Goal: Register for event/course

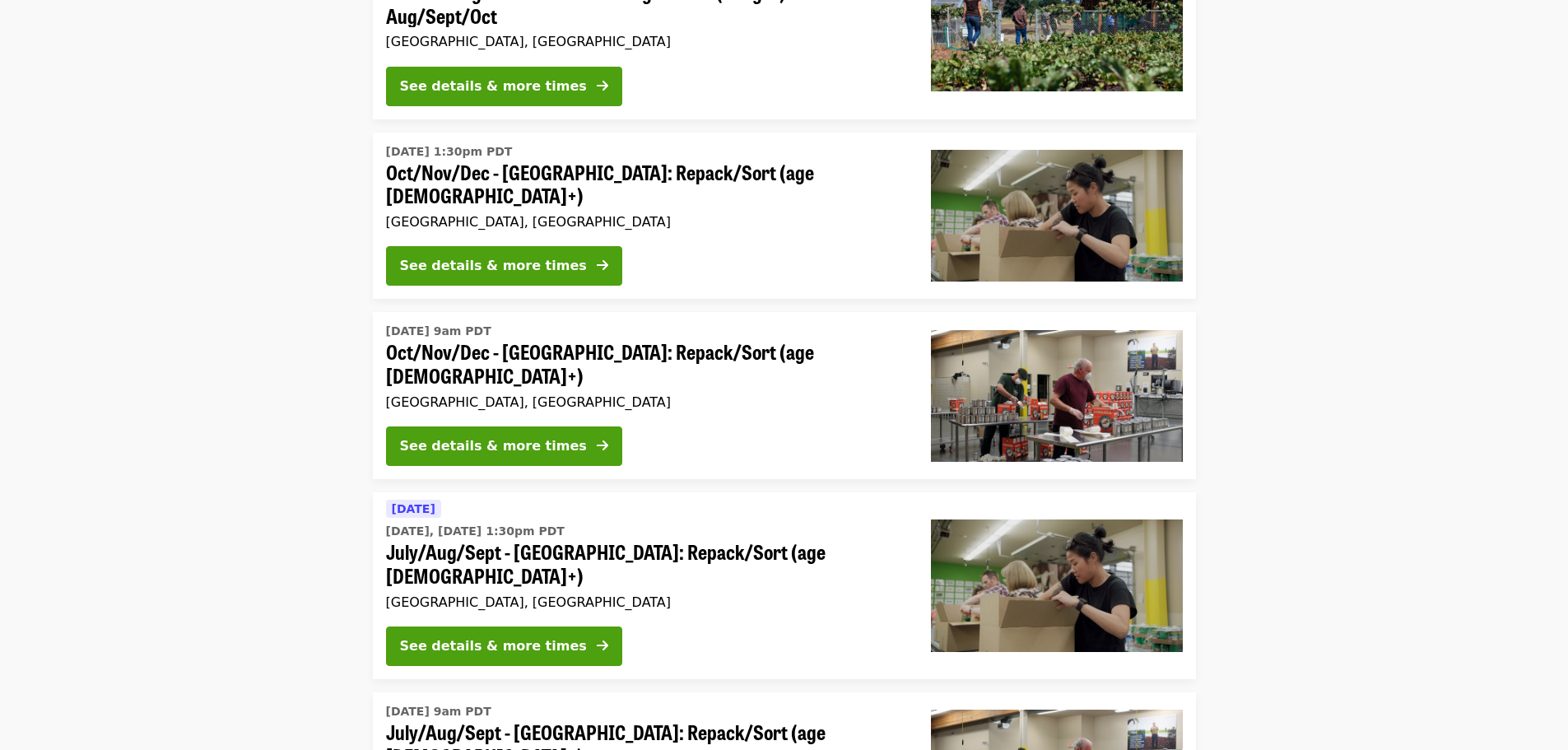
scroll to position [329, 0]
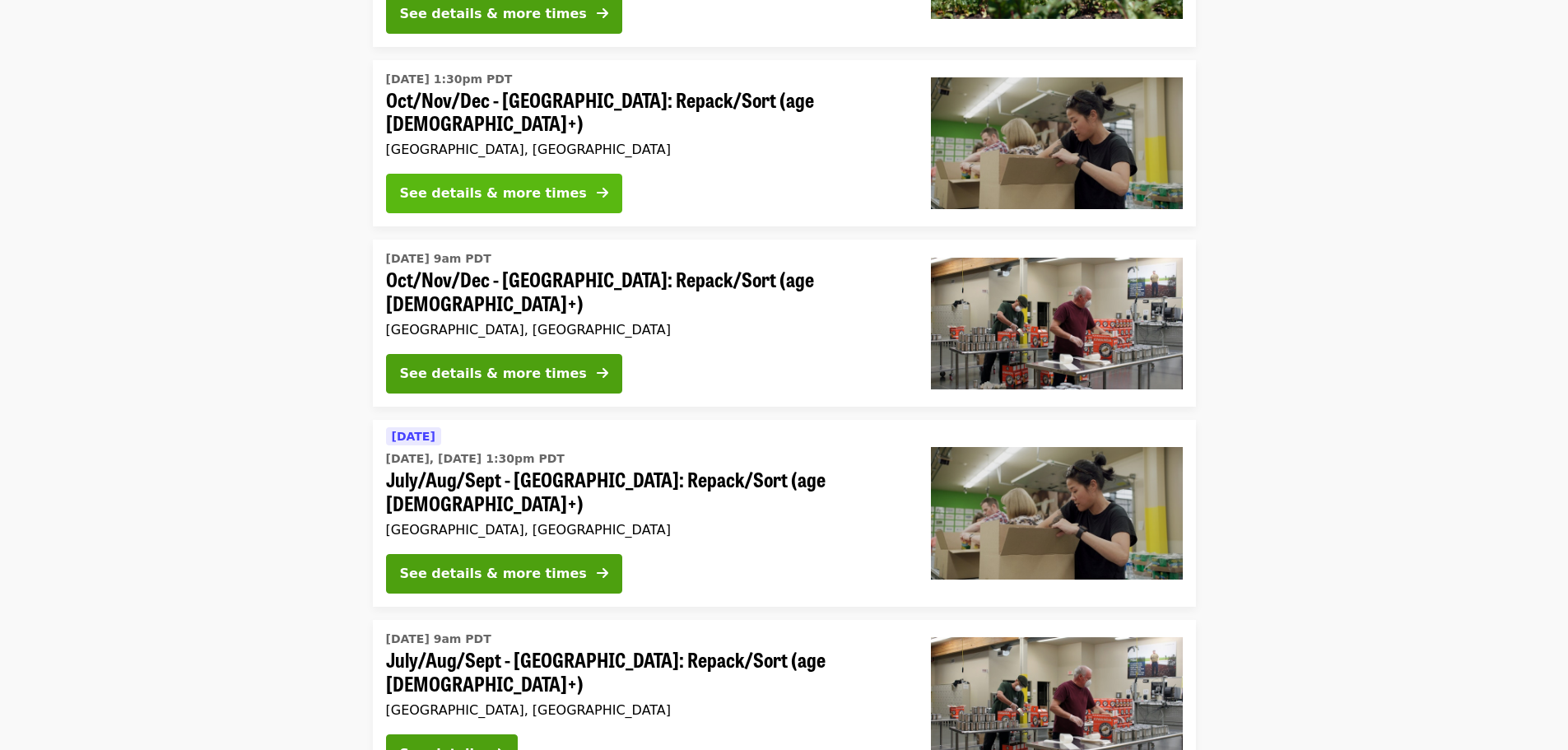
click at [485, 184] on div "See details & more times" at bounding box center [493, 193] width 187 height 20
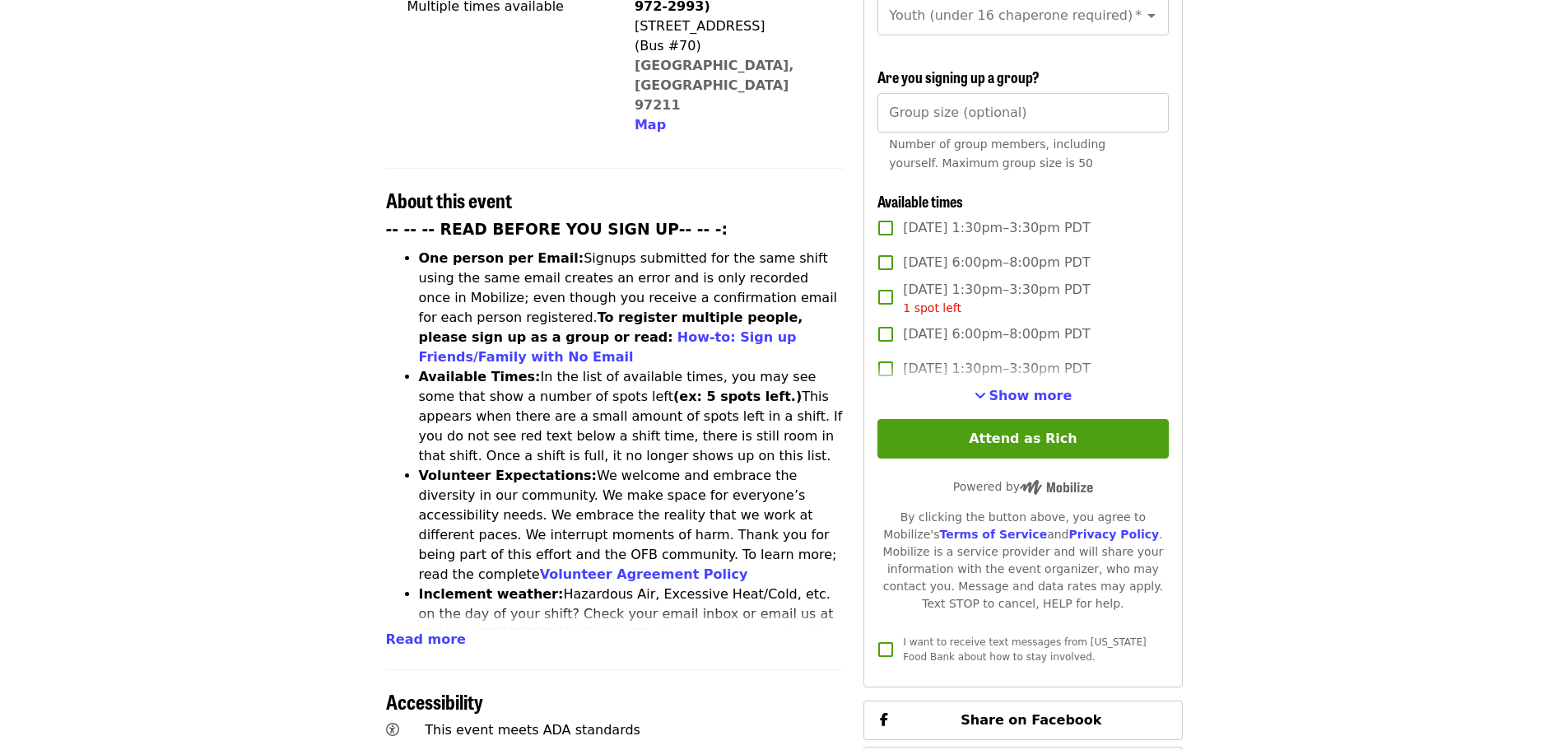
scroll to position [494, 0]
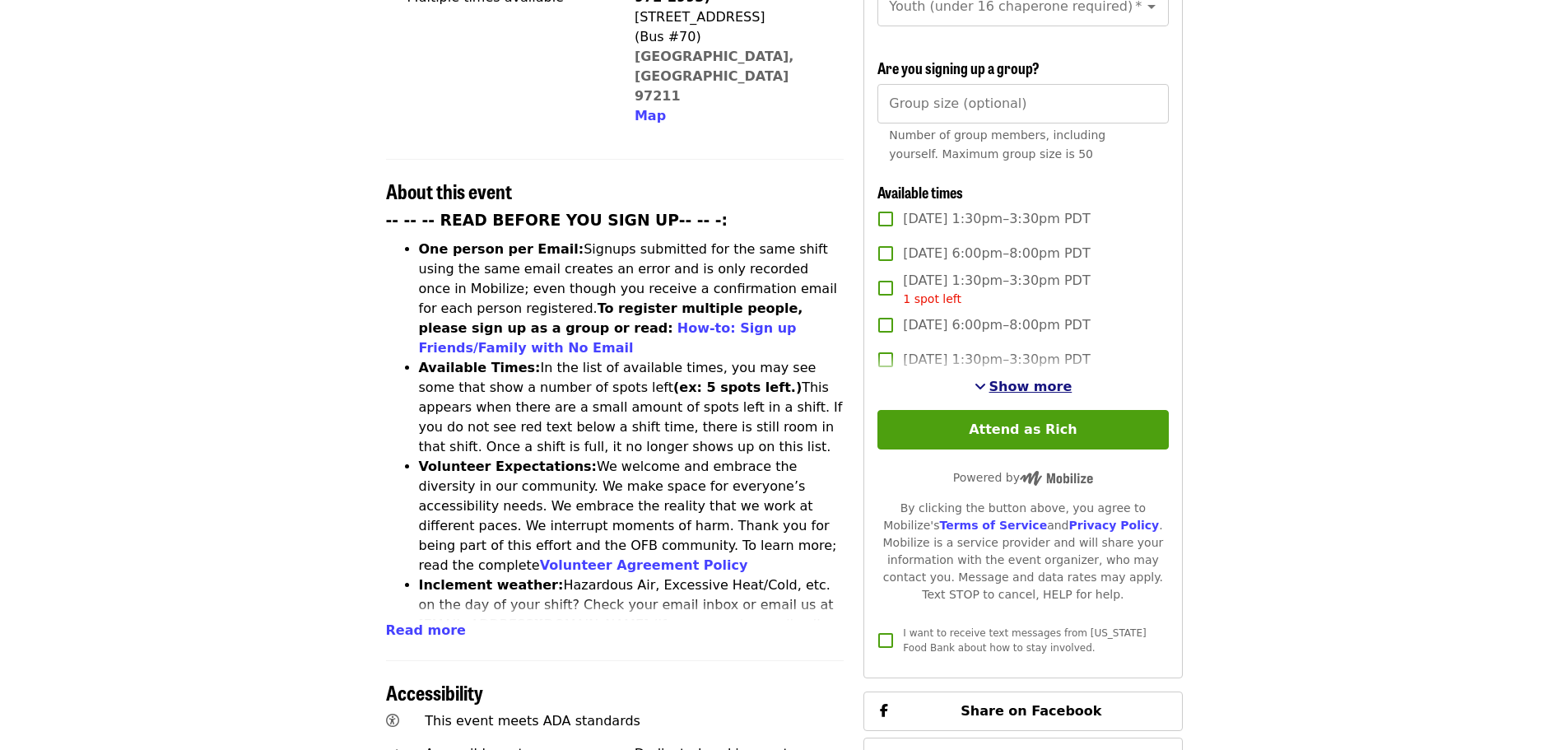
click at [1030, 384] on span "Show more" at bounding box center [1031, 387] width 83 height 16
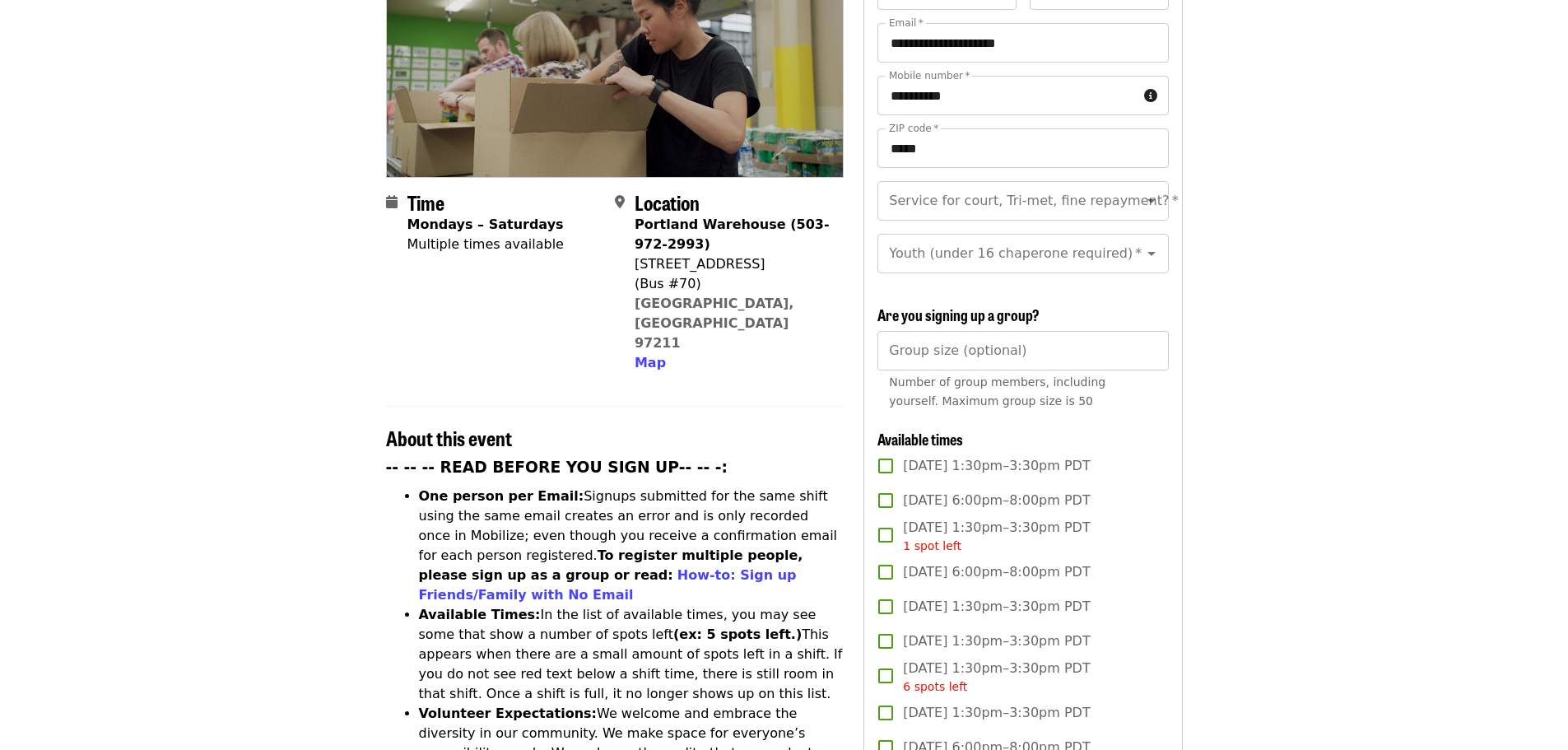
scroll to position [0, 0]
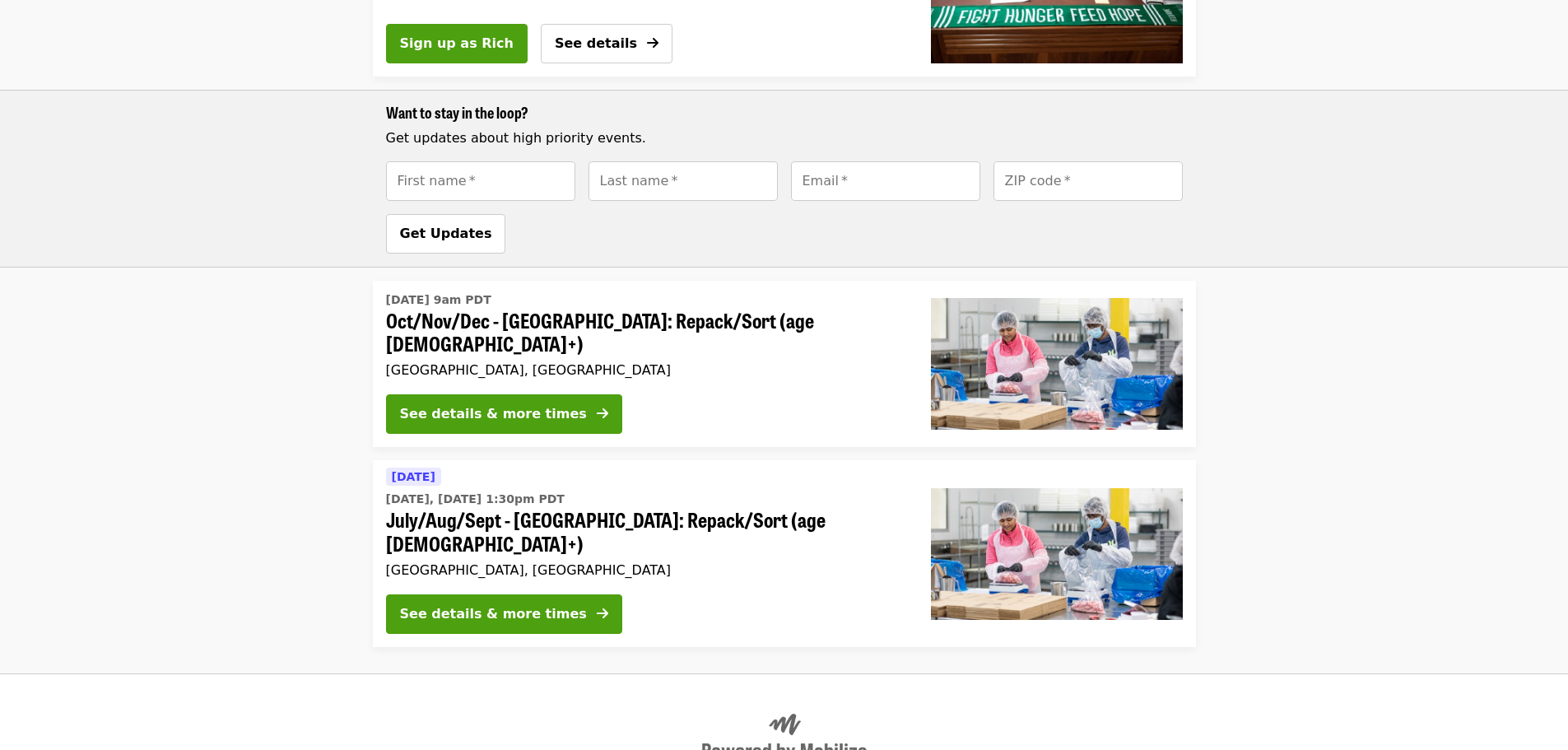
scroll to position [1234, 0]
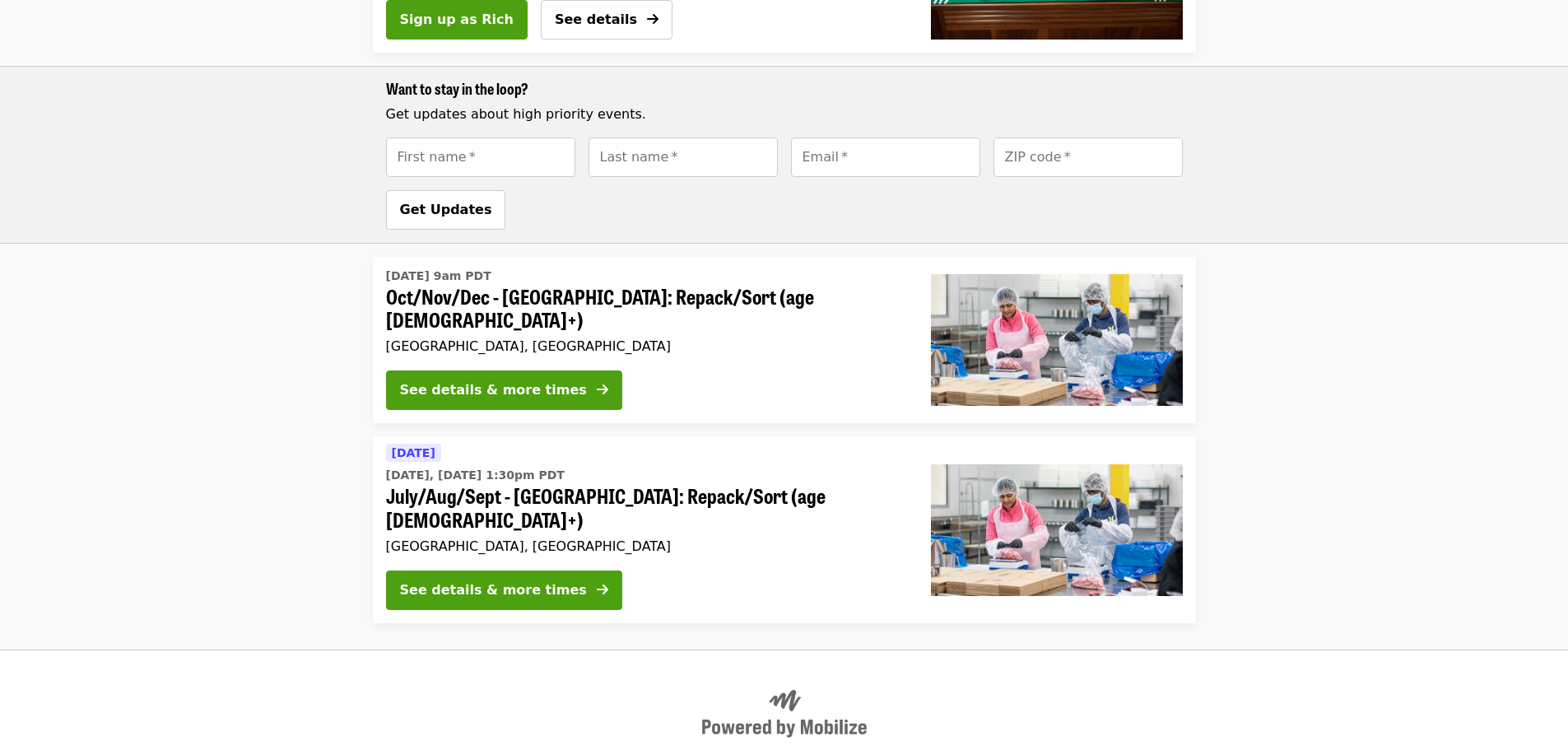
click at [718, 299] on div "[DATE] 9am PDT Oct/Nov/Dec - [GEOGRAPHIC_DATA]: Repack/Sort (age [DEMOGRAPHIC_D…" at bounding box center [645, 310] width 519 height 94
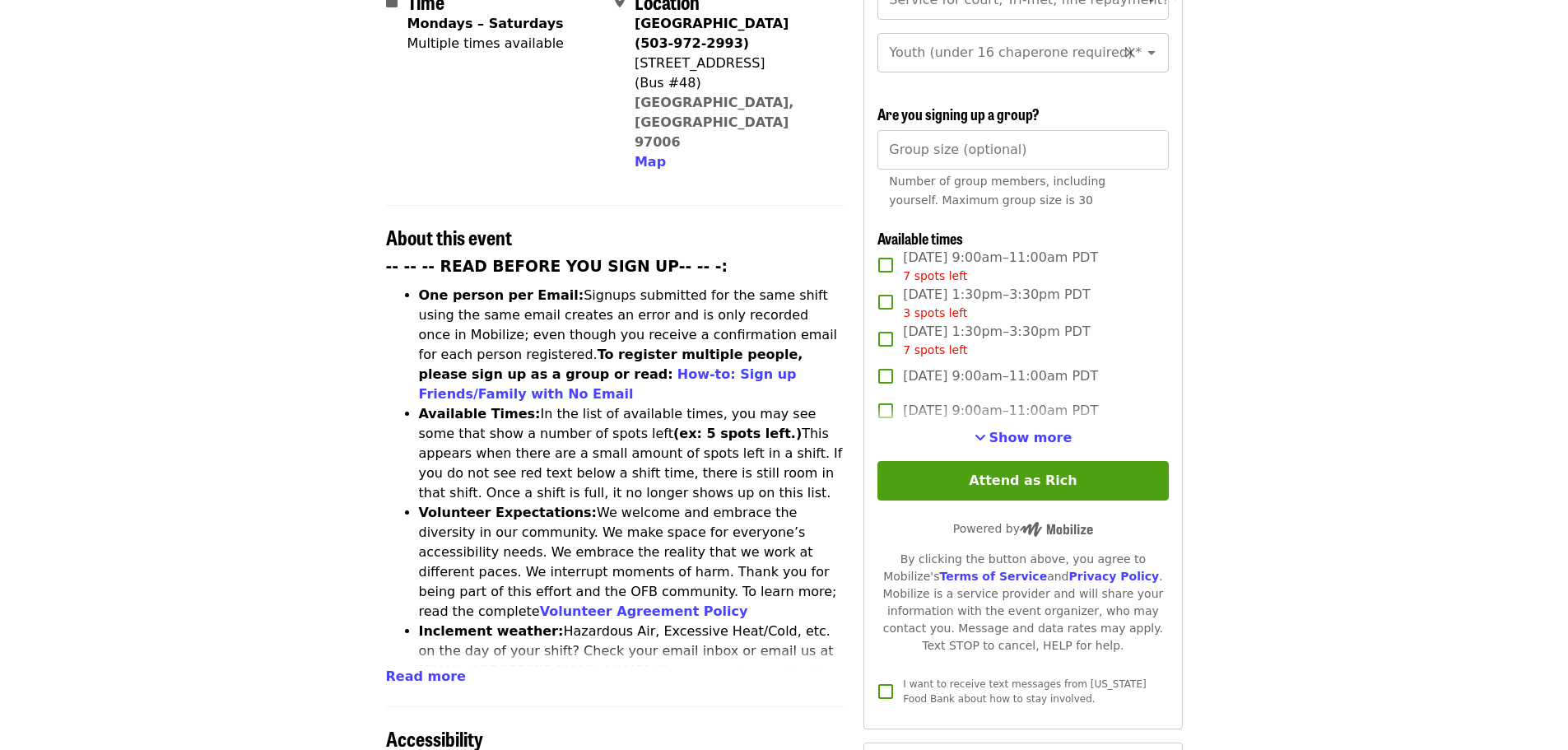
scroll to position [494, 0]
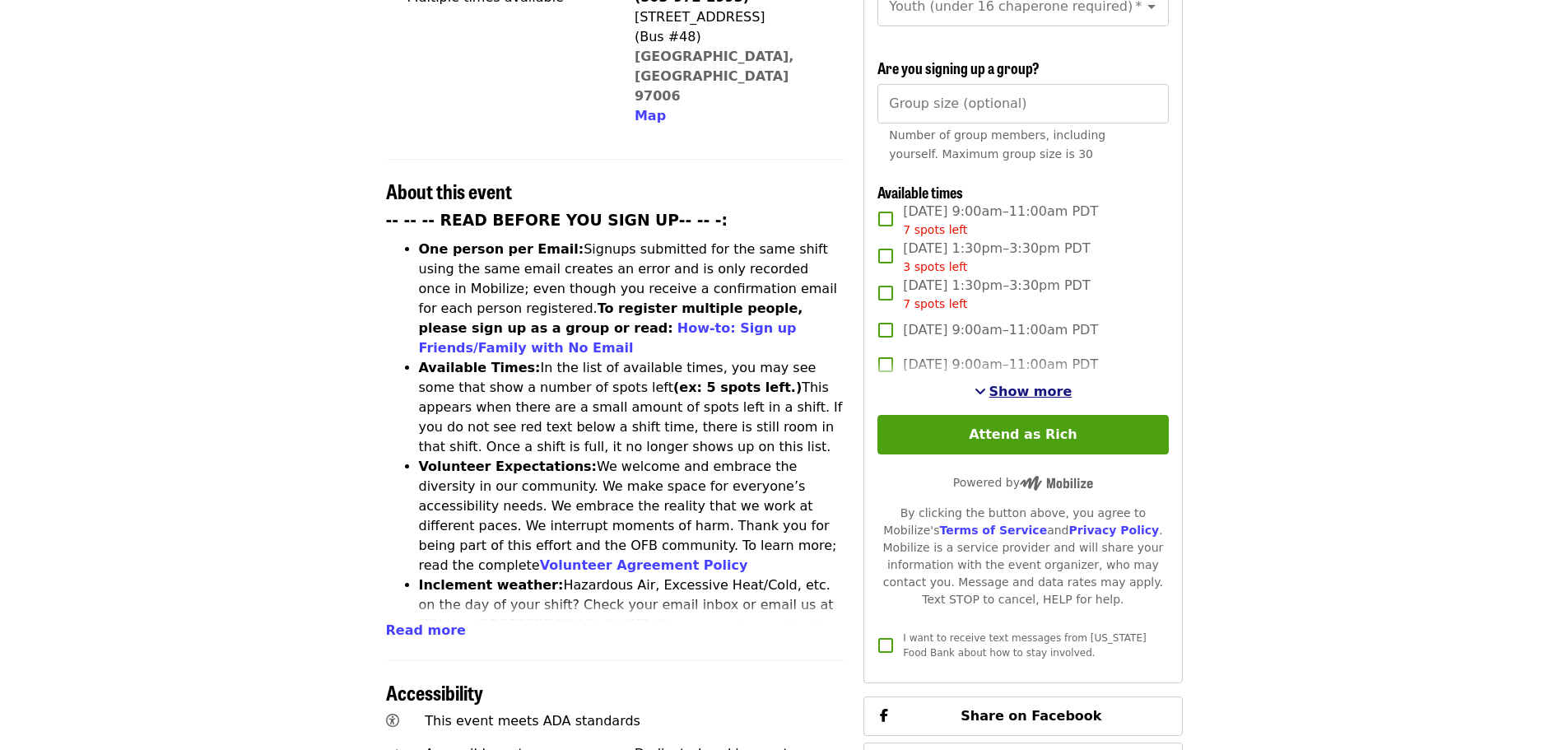
click at [1004, 384] on span "Show more" at bounding box center [1031, 392] width 83 height 16
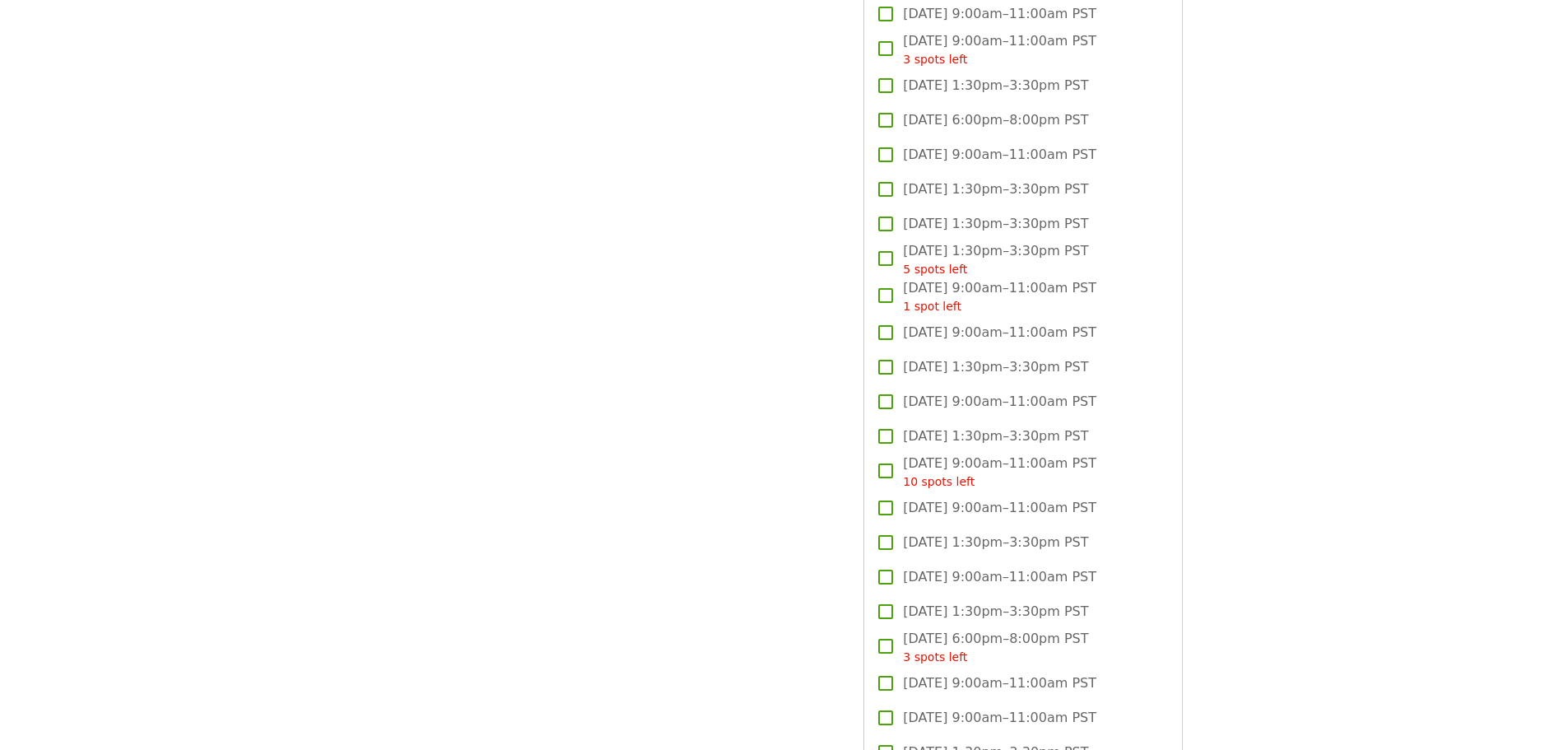
scroll to position [1728, 0]
